Goal: Transaction & Acquisition: Obtain resource

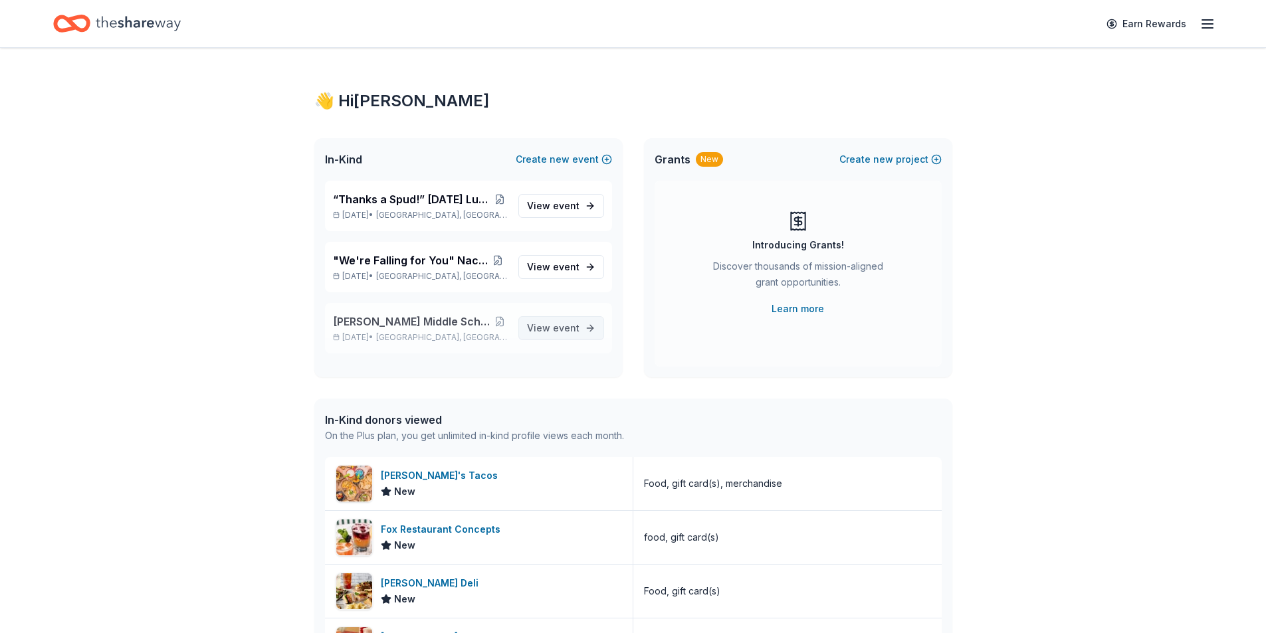
click at [545, 332] on span "View event" at bounding box center [553, 328] width 52 height 16
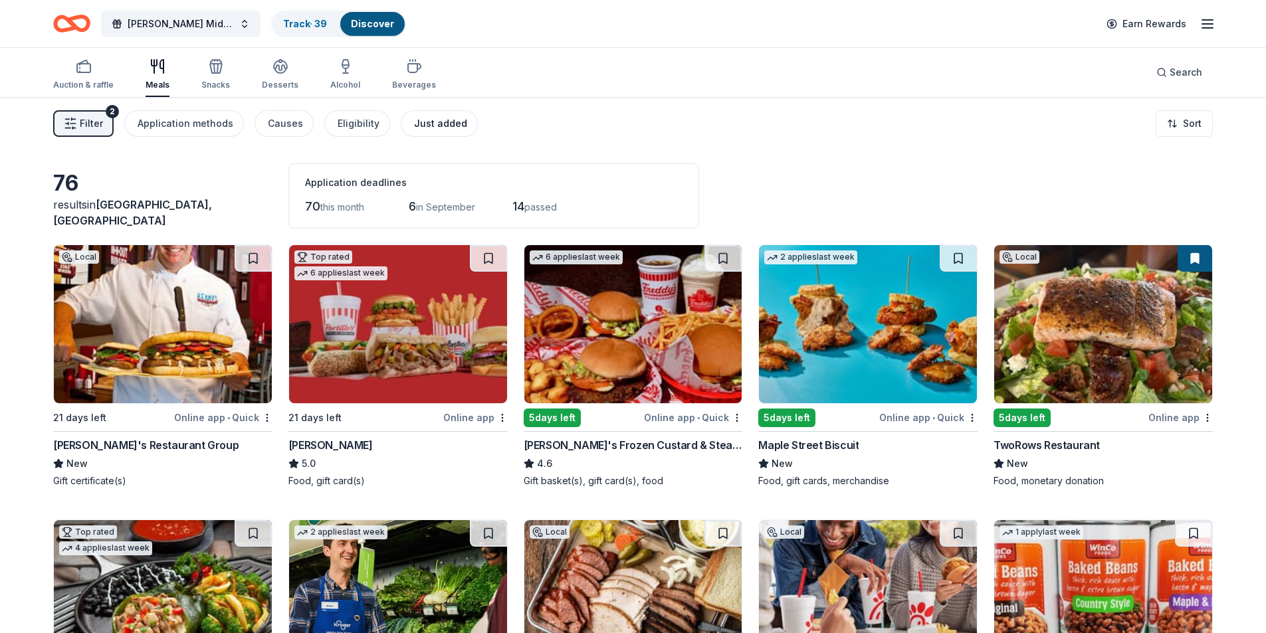
click at [447, 116] on div "Just added" at bounding box center [440, 124] width 53 height 16
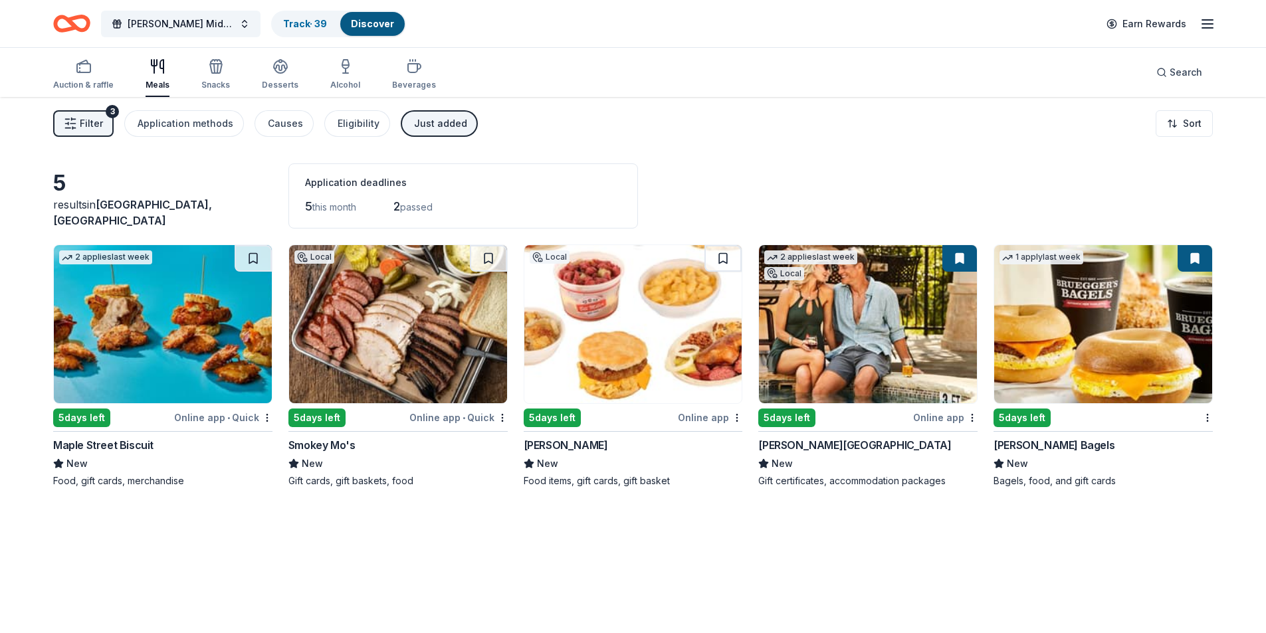
click at [414, 128] on div "Just added" at bounding box center [440, 124] width 53 height 16
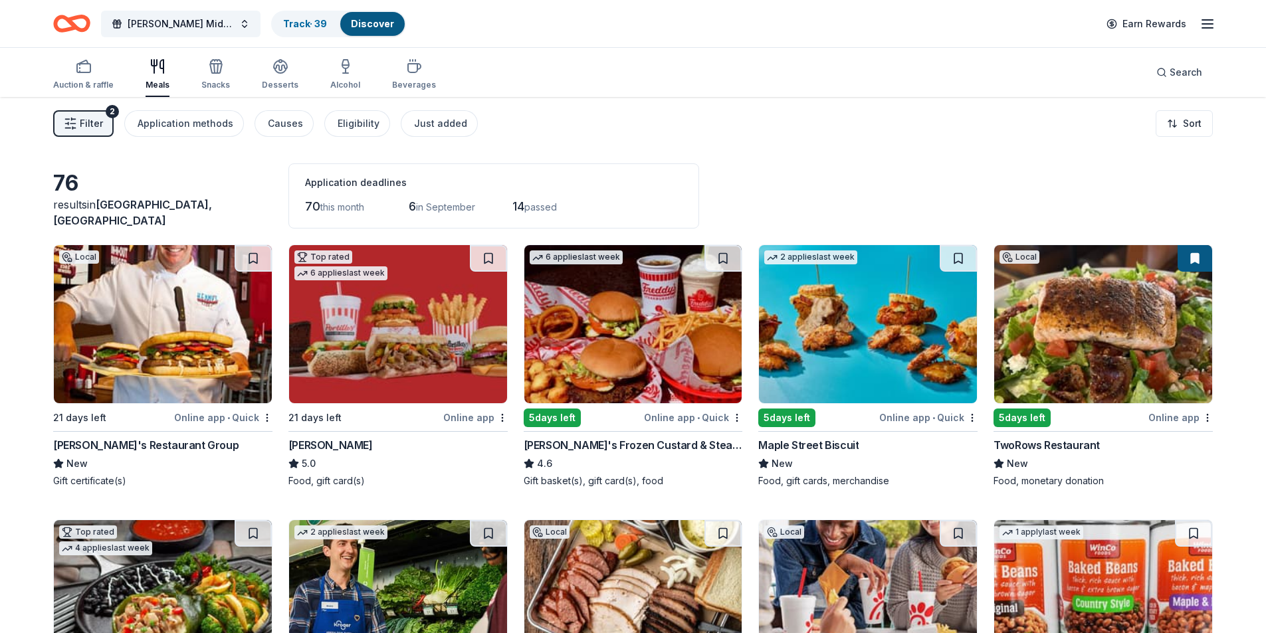
click at [47, 121] on div "Filter 2 Application methods Causes Eligibility Just added Sort" at bounding box center [633, 123] width 1266 height 53
click at [60, 123] on button "Filter 2" at bounding box center [83, 123] width 60 height 27
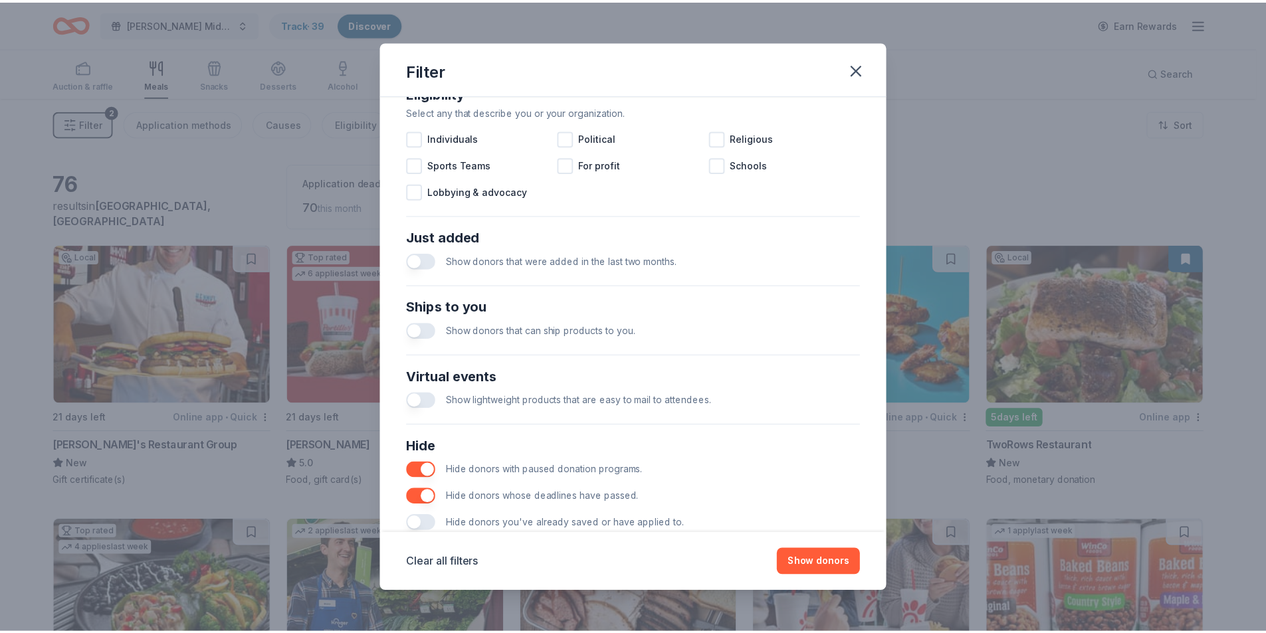
scroll to position [437, 0]
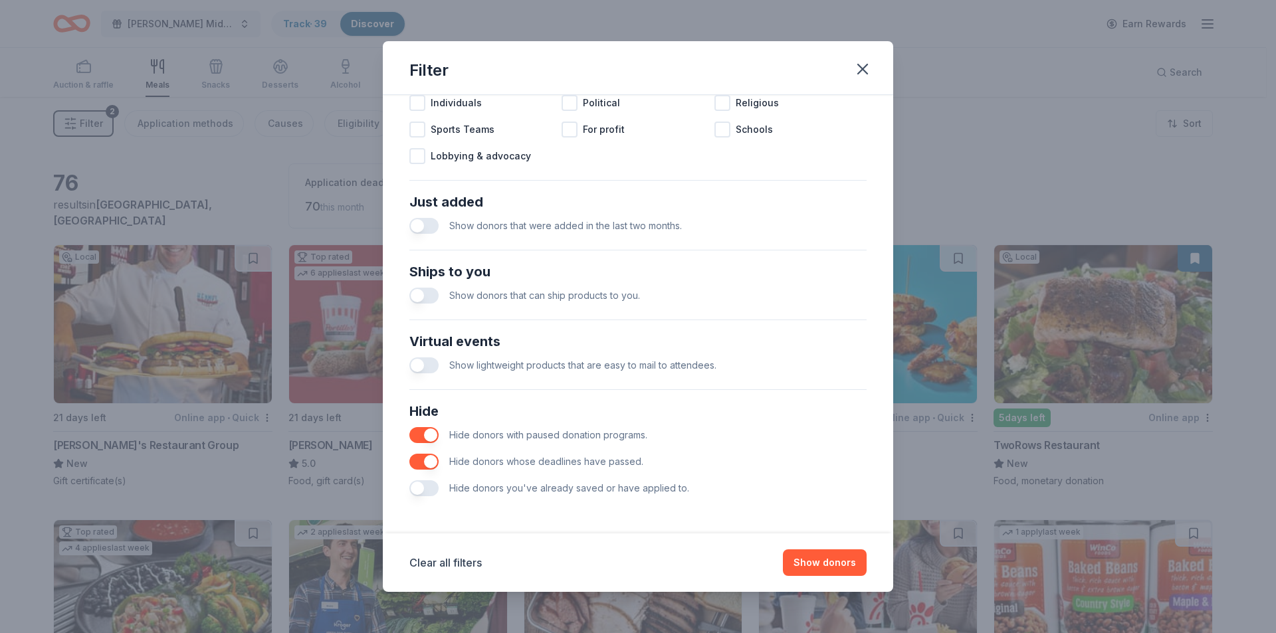
click at [429, 492] on button "button" at bounding box center [423, 488] width 29 height 16
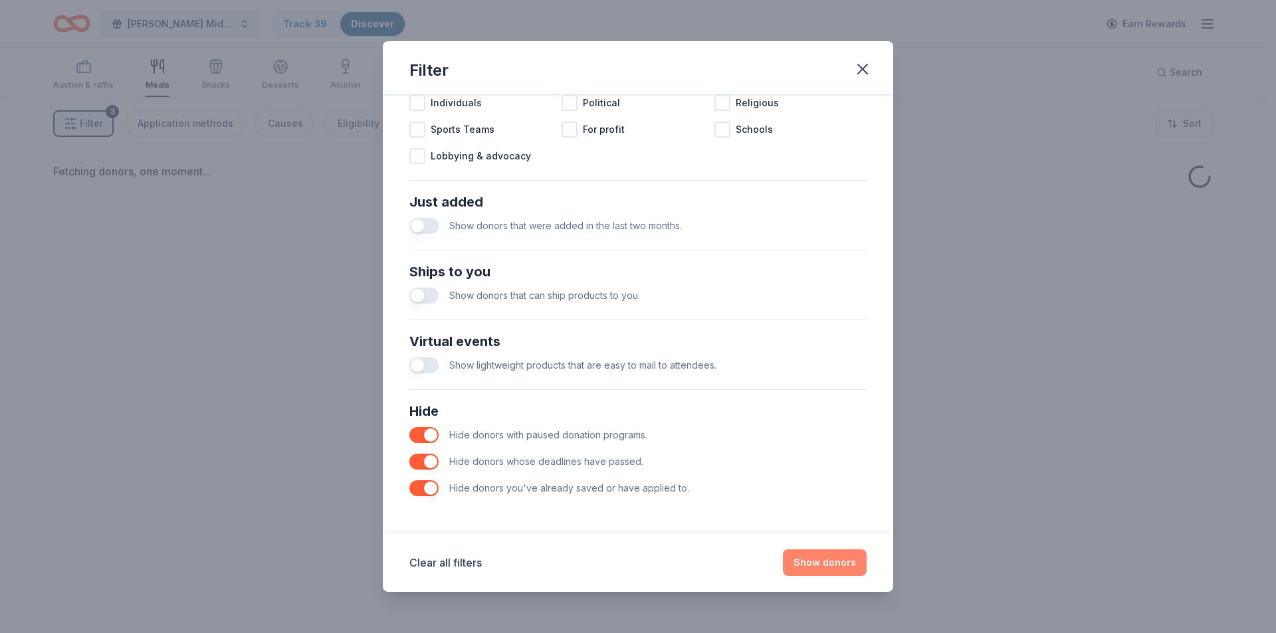
click at [813, 562] on button "Show donors" at bounding box center [825, 563] width 84 height 27
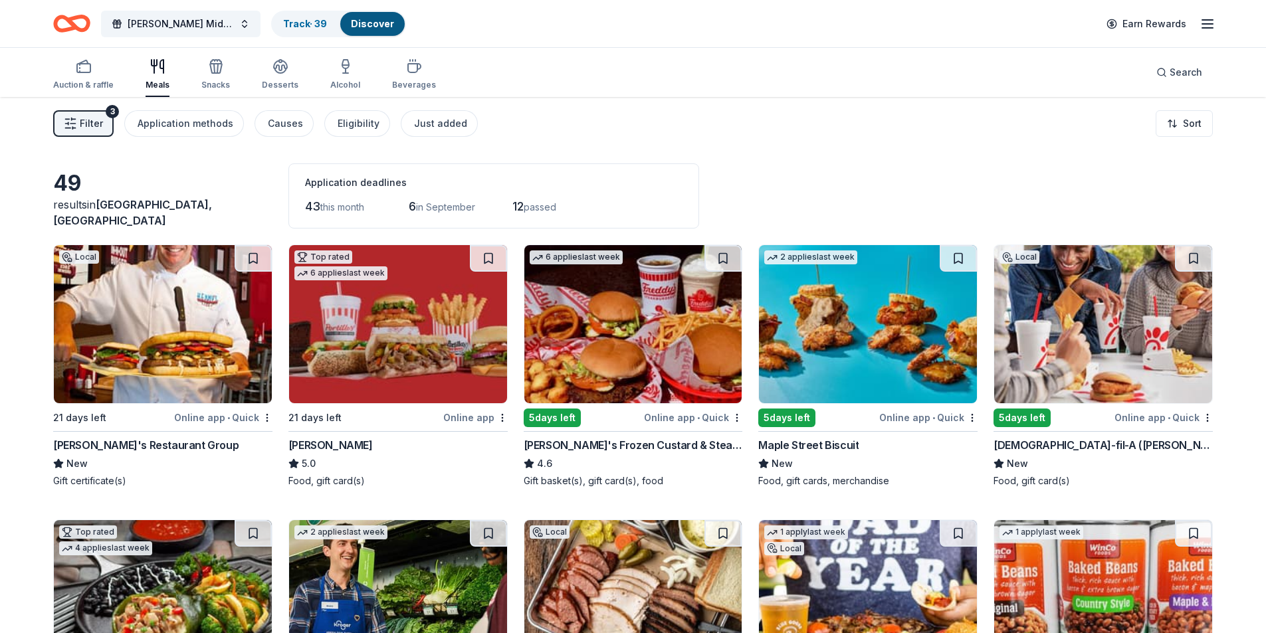
click at [734, 262] on button at bounding box center [722, 258] width 37 height 27
click at [655, 289] on img at bounding box center [633, 324] width 218 height 158
click at [718, 253] on button at bounding box center [724, 258] width 35 height 27
click at [631, 281] on img at bounding box center [633, 324] width 218 height 158
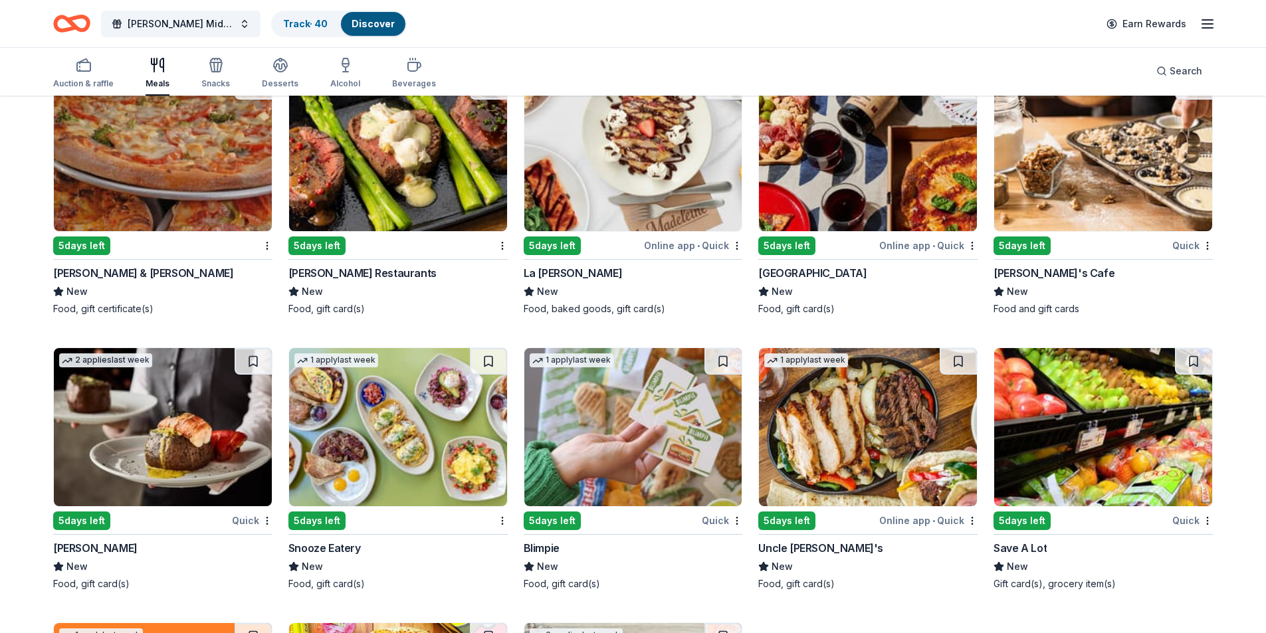
scroll to position [2131, 0]
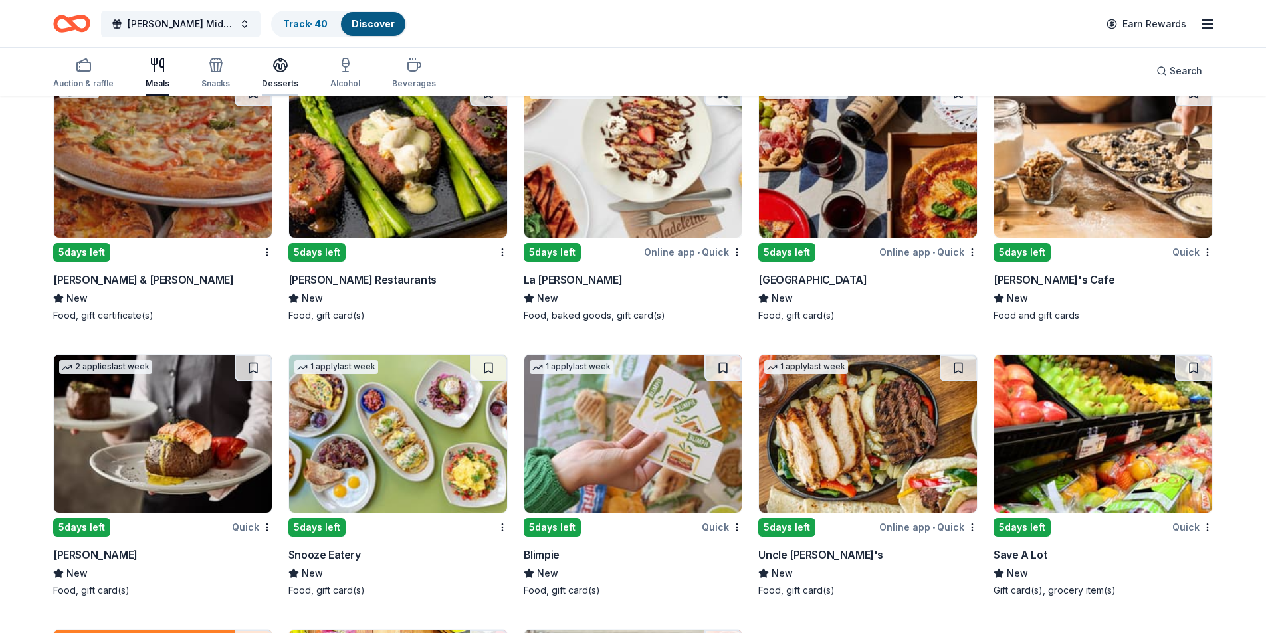
click at [272, 70] on icon "button" at bounding box center [280, 65] width 16 height 16
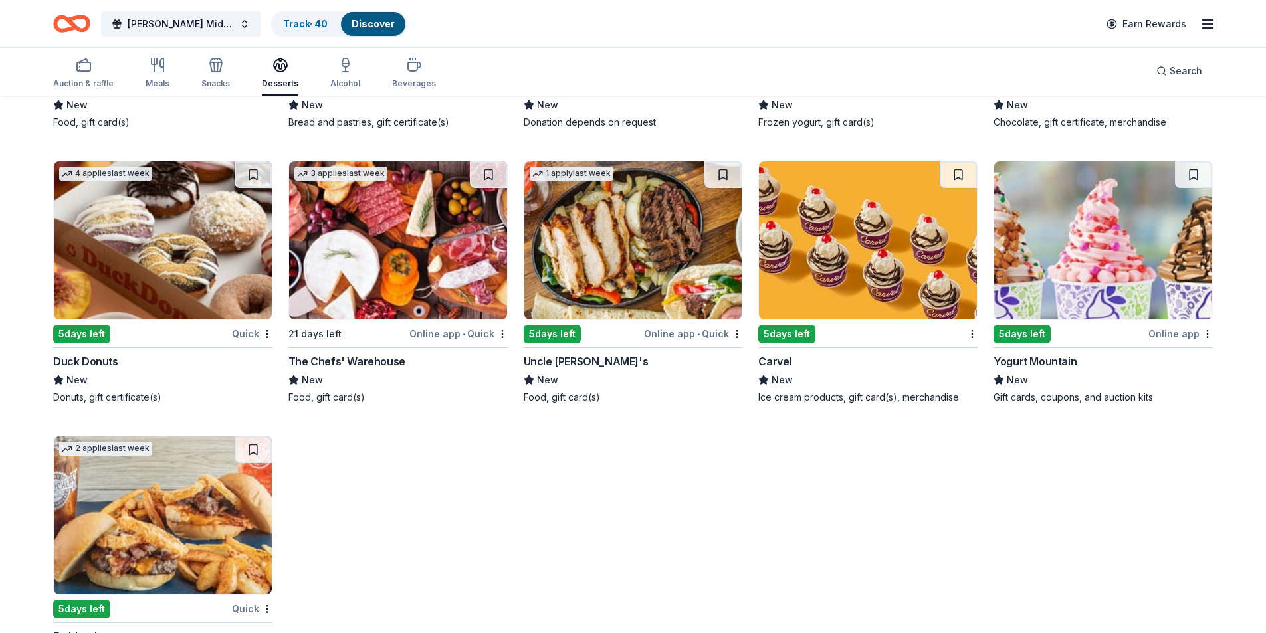
scroll to position [1558, 0]
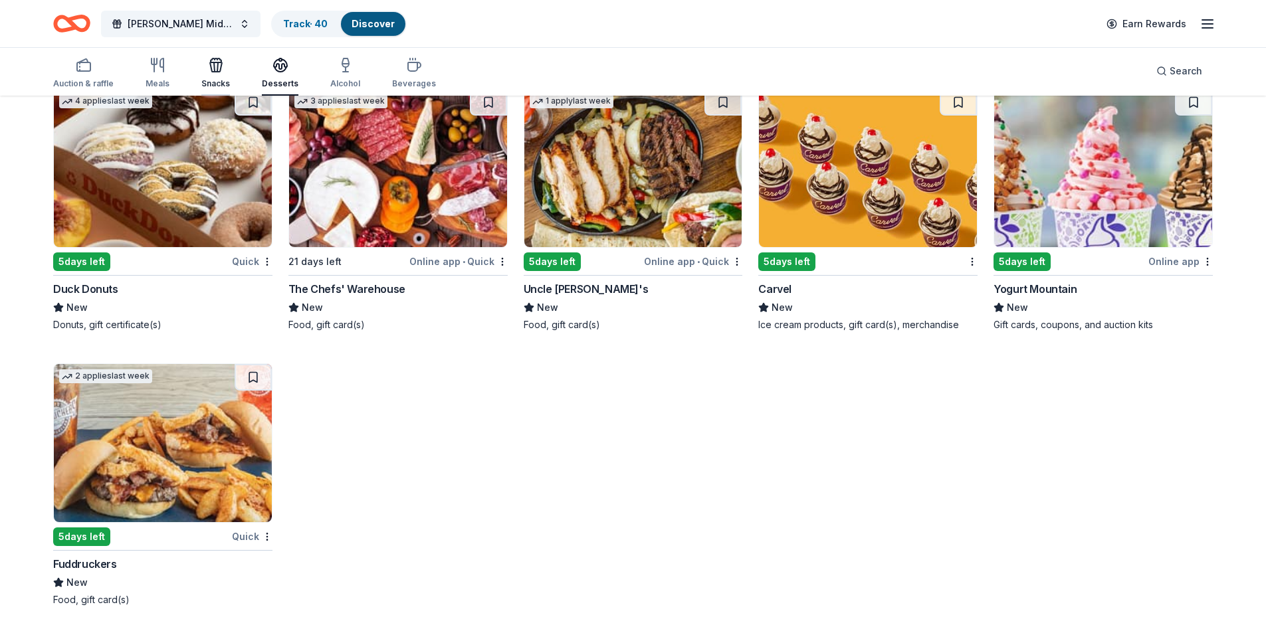
click at [211, 71] on icon "button" at bounding box center [216, 66] width 12 height 9
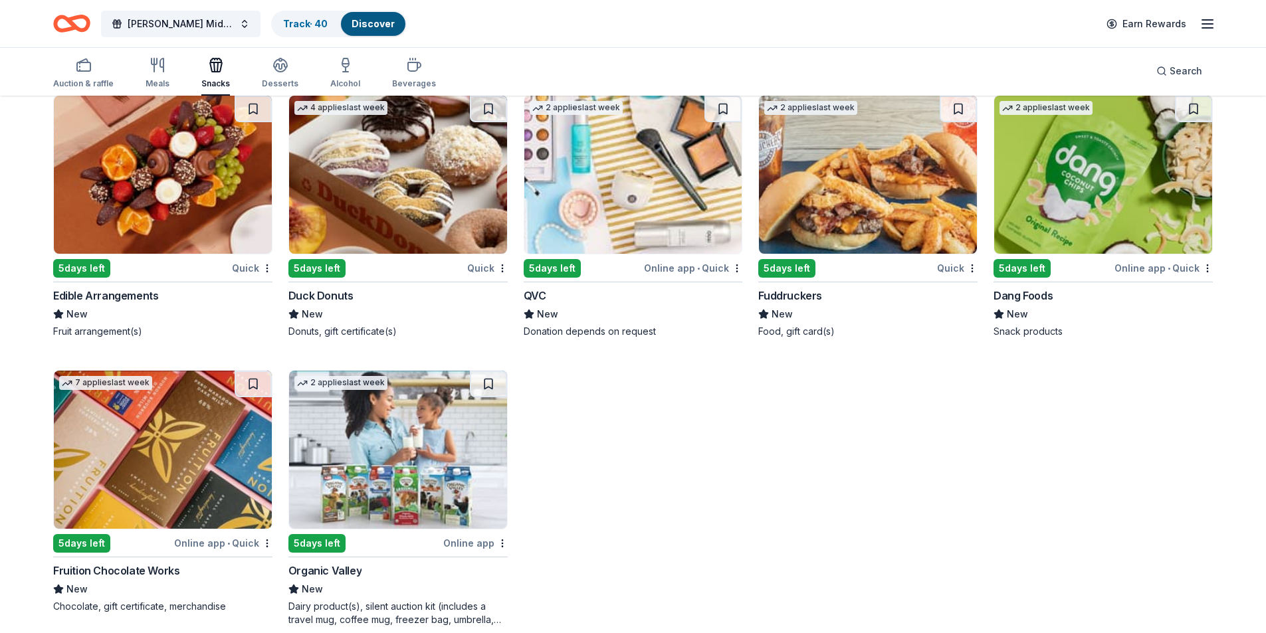
scroll to position [1841, 0]
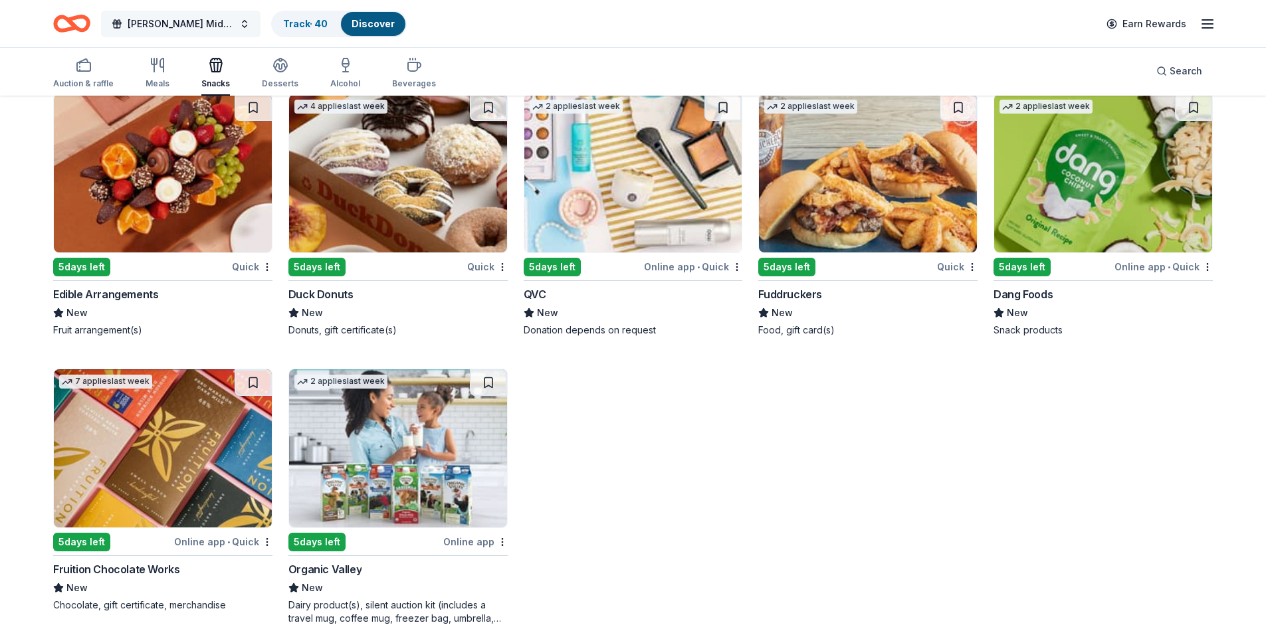
click at [145, 27] on span "Bowman Middle School Student PTA Meetings" at bounding box center [181, 24] width 106 height 16
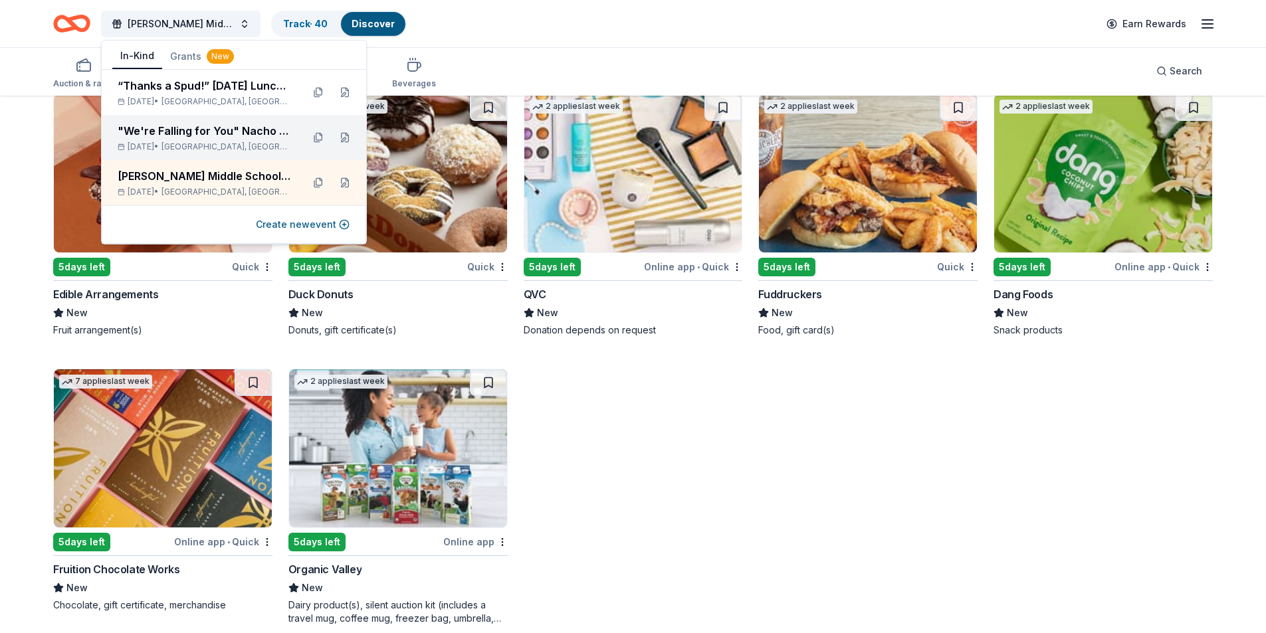
click at [215, 144] on span "Plano, TX" at bounding box center [226, 147] width 130 height 11
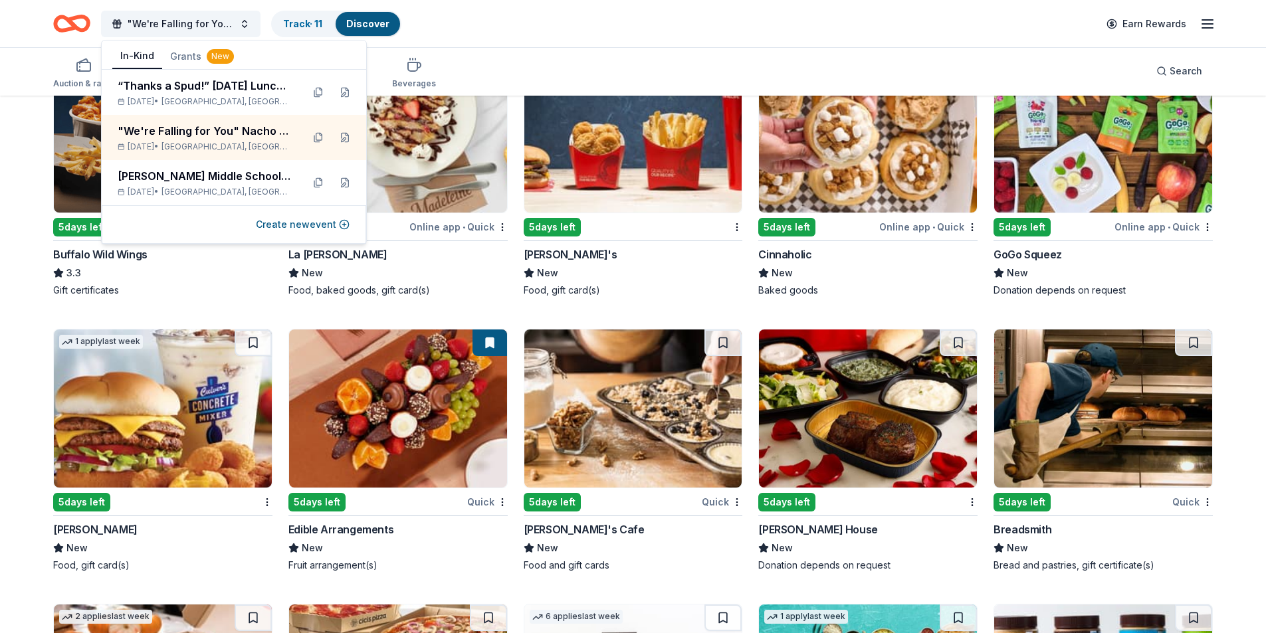
scroll to position [2192, 0]
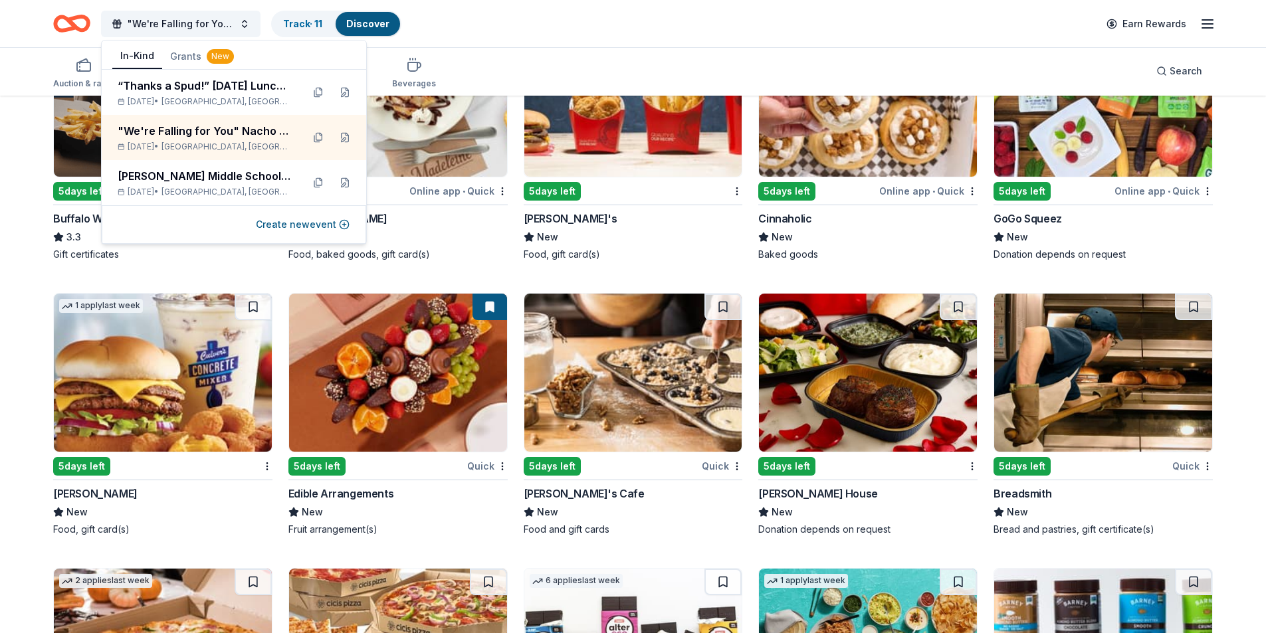
click at [154, 353] on img at bounding box center [163, 373] width 218 height 158
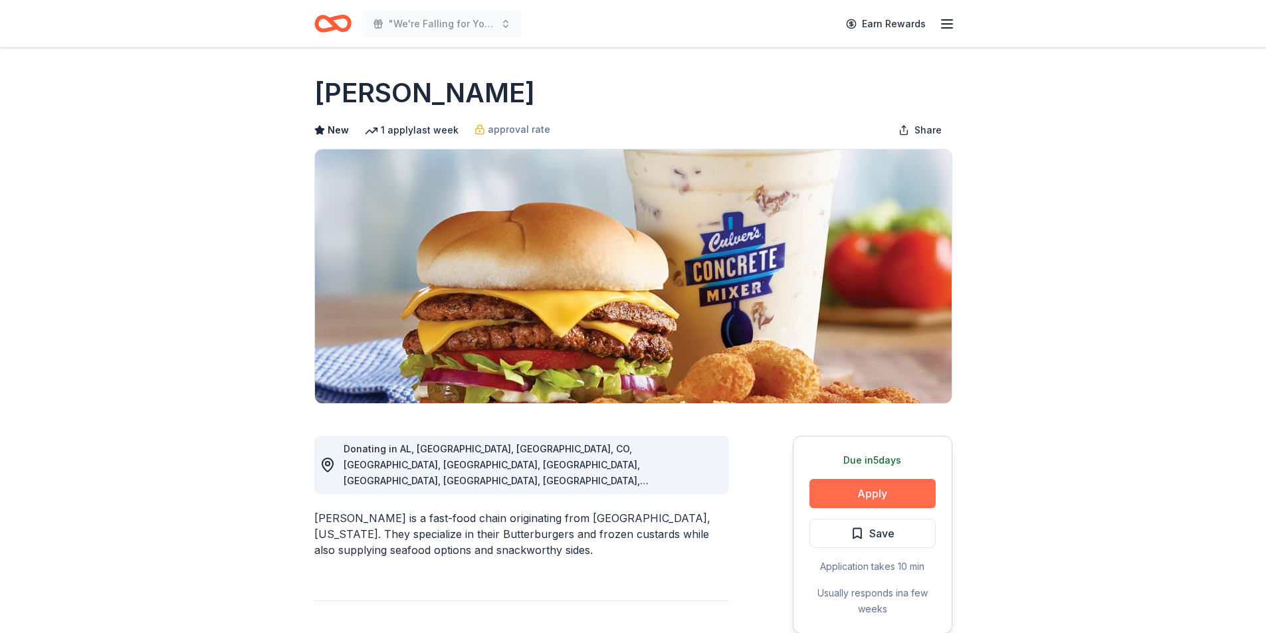
click at [873, 502] on button "Apply" at bounding box center [872, 493] width 126 height 29
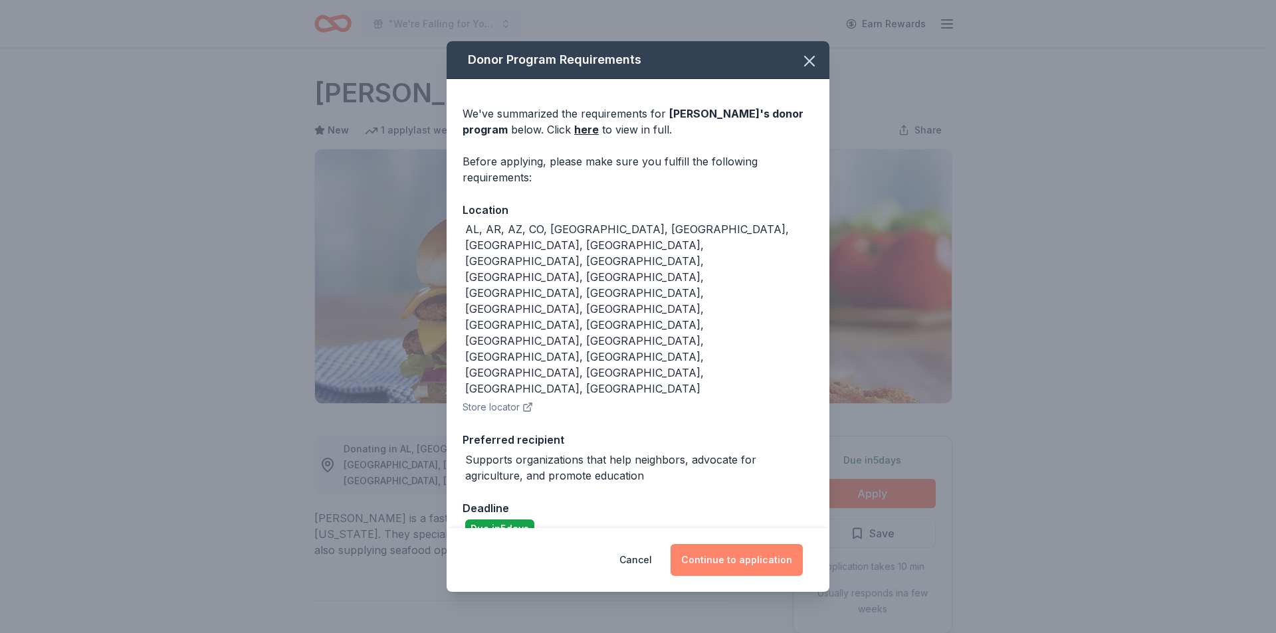
click at [748, 544] on button "Continue to application" at bounding box center [737, 560] width 132 height 32
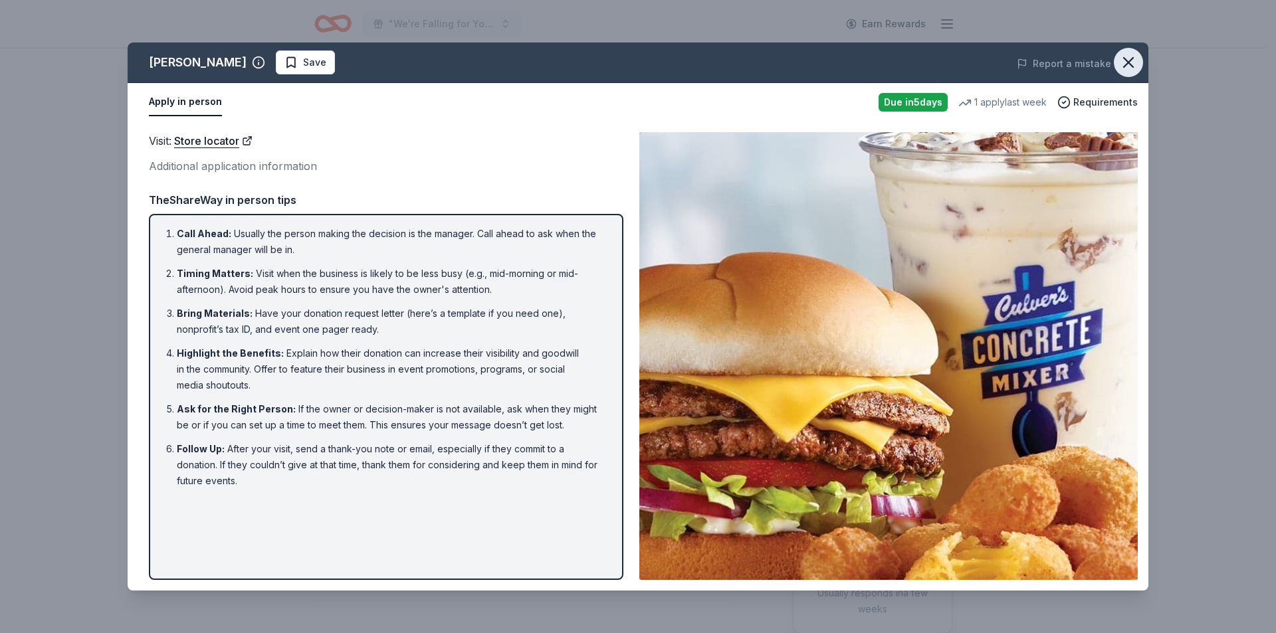
click at [1141, 66] on button "button" at bounding box center [1128, 62] width 29 height 29
